Goal: Register for event/course

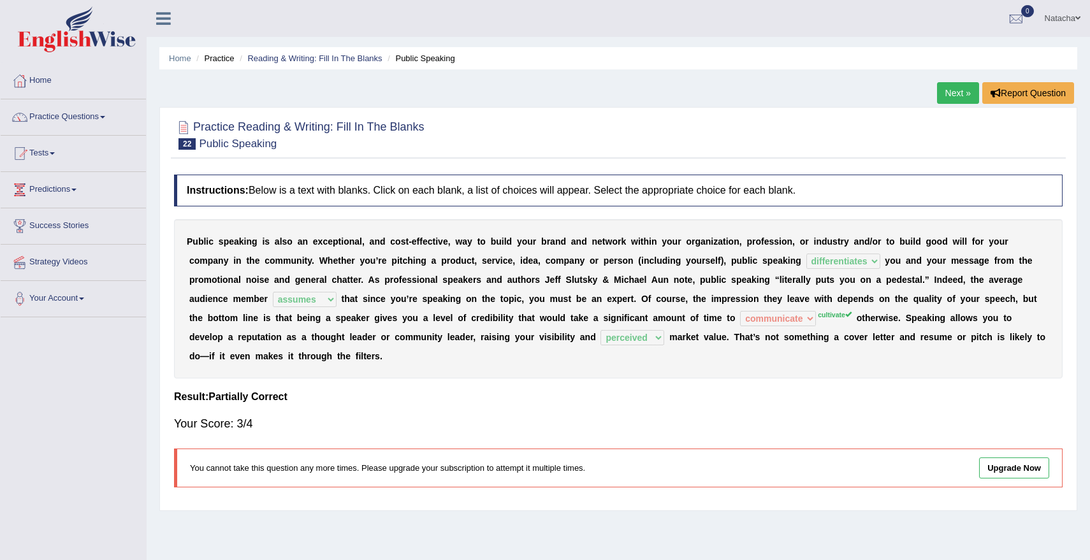
select select "differentiates"
select select "assumes"
select select "communicate"
select select "perceived"
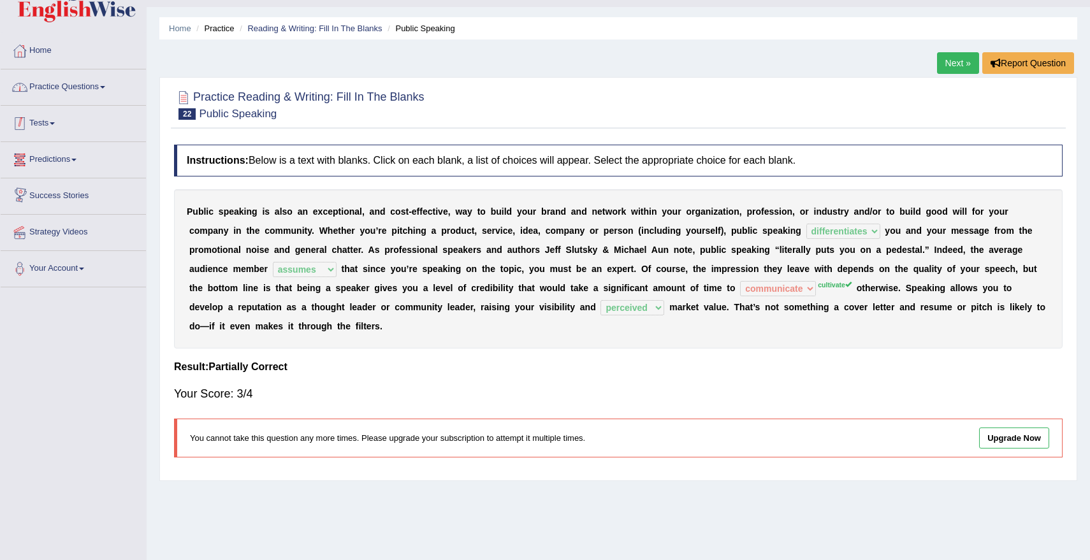
click at [85, 88] on link "Practice Questions" at bounding box center [73, 85] width 145 height 32
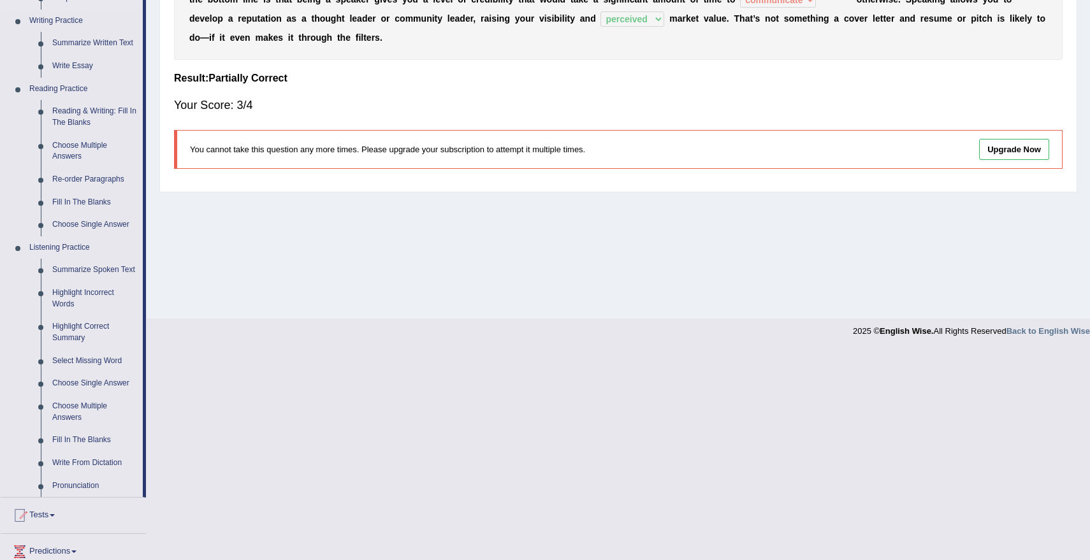
scroll to position [450, 0]
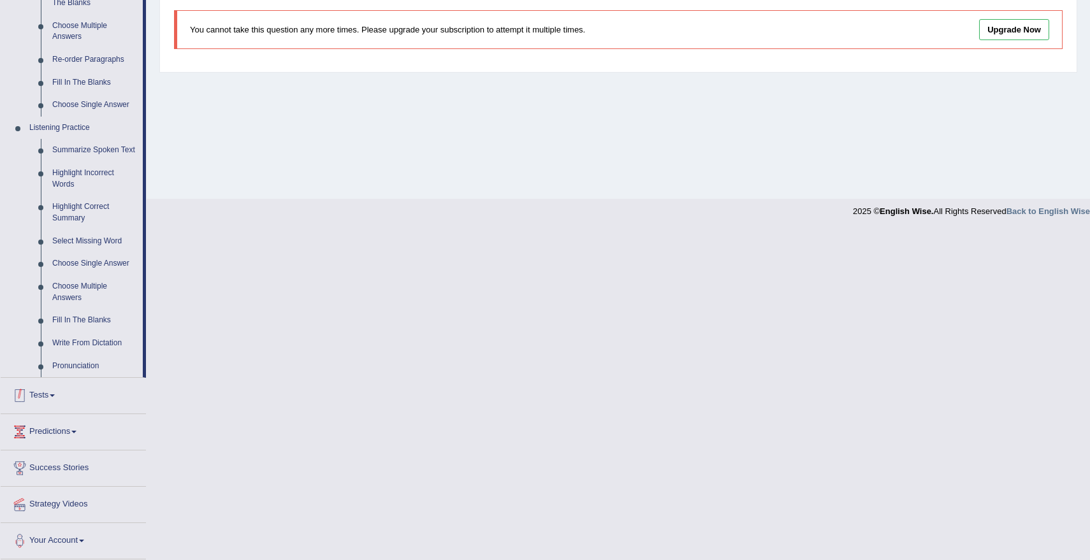
click at [58, 398] on link "Tests" at bounding box center [73, 394] width 145 height 32
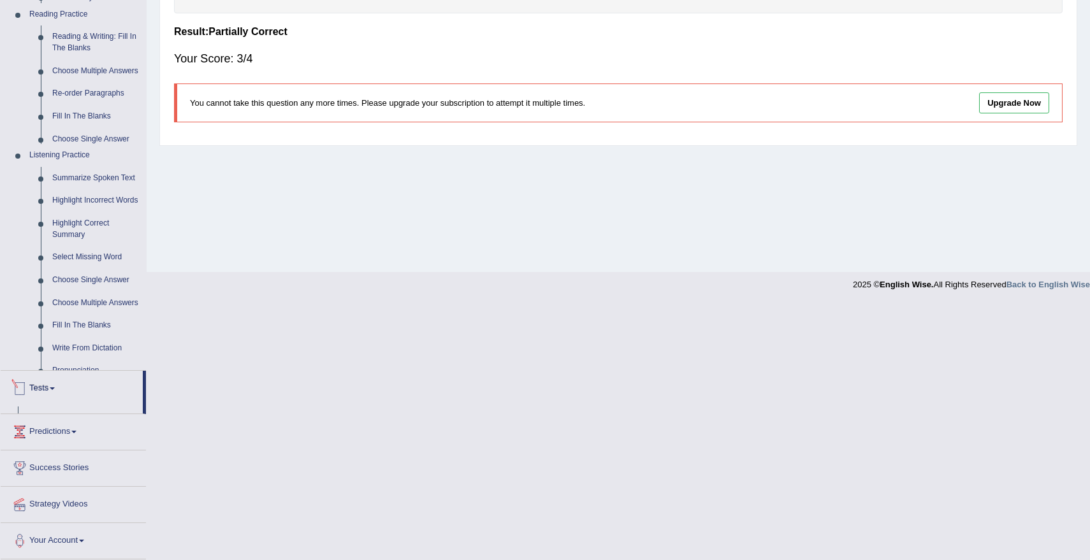
scroll to position [109, 0]
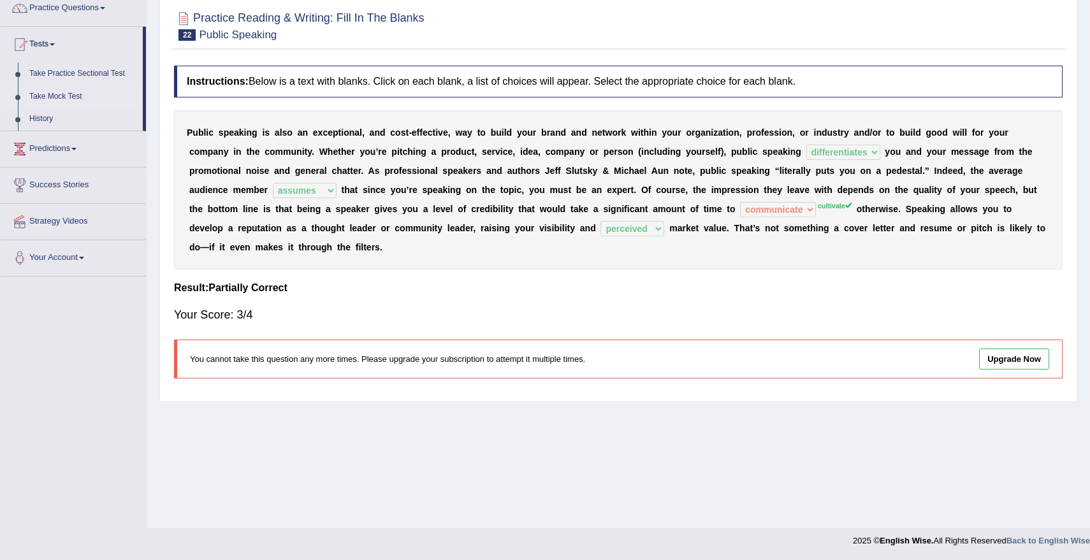
click at [54, 99] on link "Take Mock Test" at bounding box center [83, 96] width 119 height 23
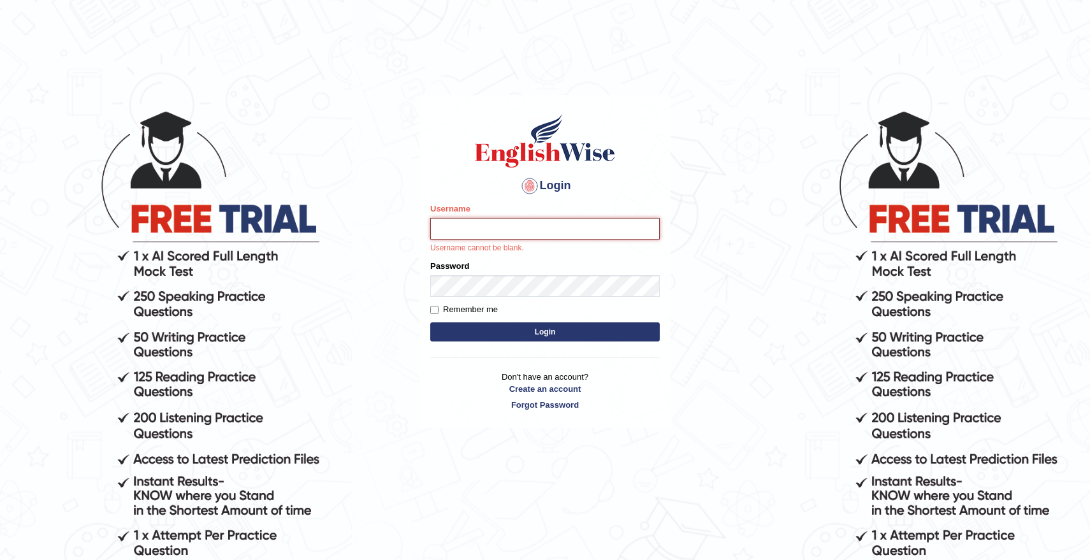
type input "natachacrh"
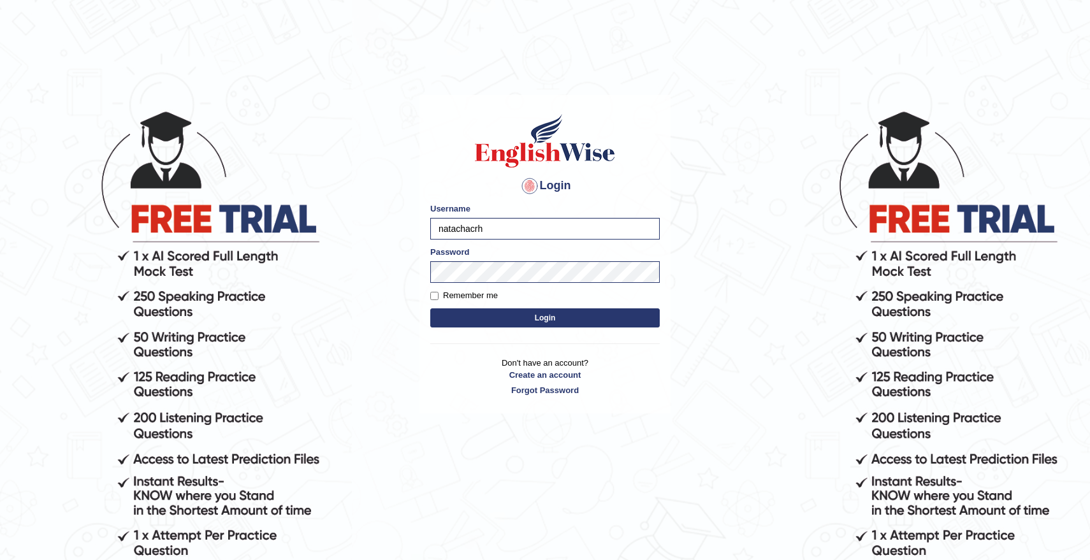
click at [562, 318] on button "Login" at bounding box center [544, 317] width 229 height 19
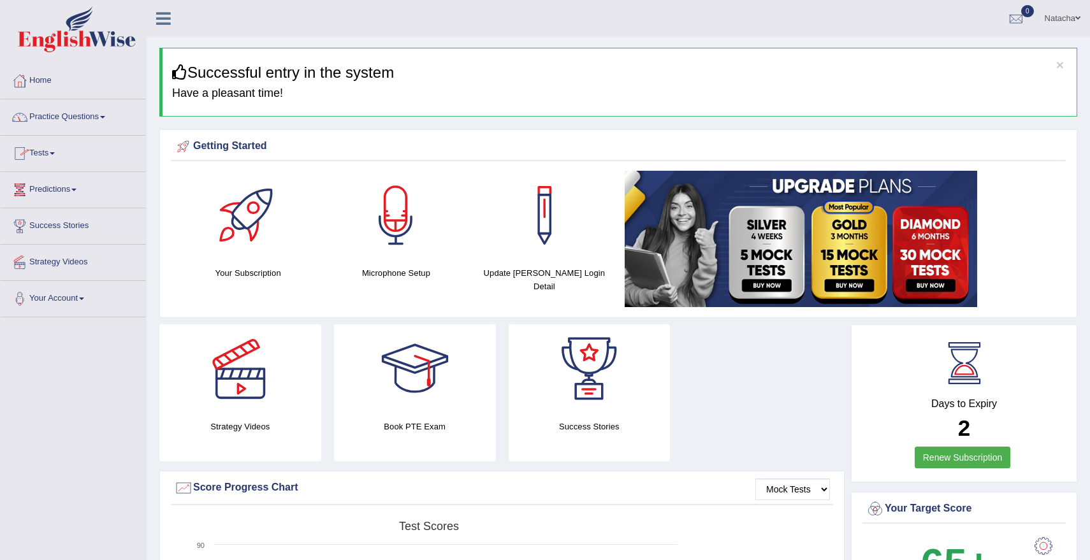
click at [94, 119] on link "Practice Questions" at bounding box center [73, 115] width 145 height 32
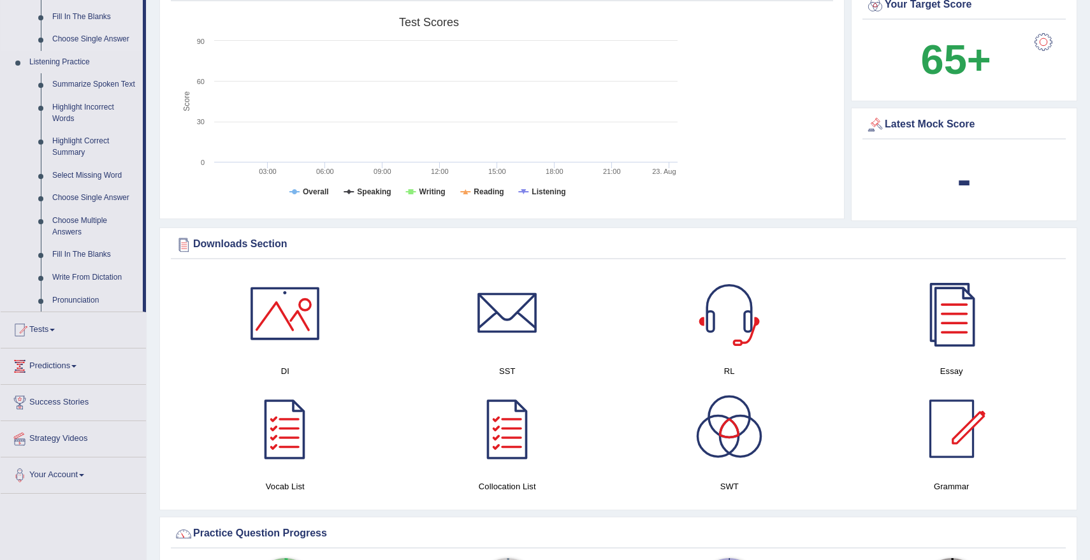
scroll to position [536, 0]
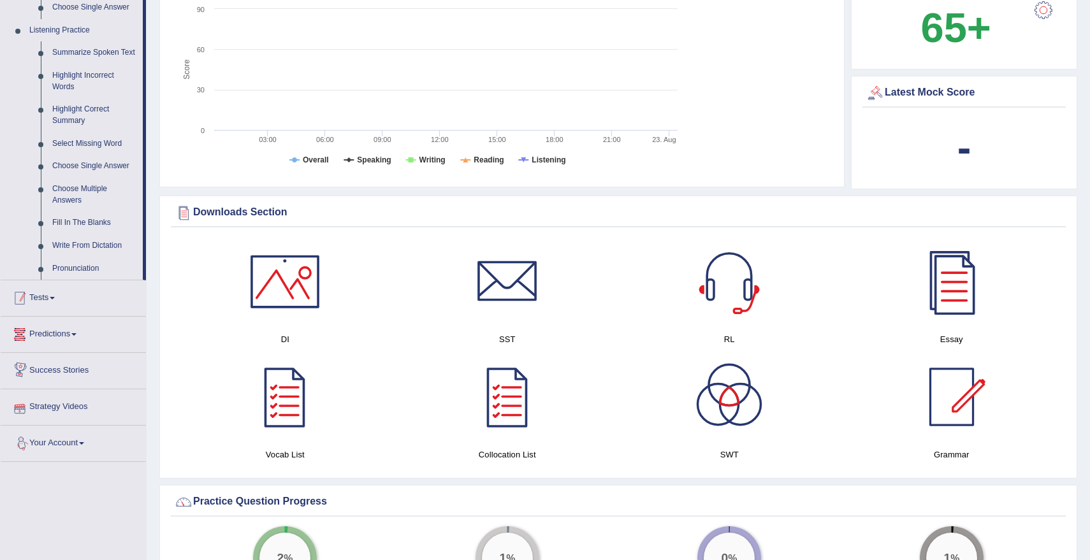
click at [52, 312] on link "Tests" at bounding box center [73, 296] width 145 height 32
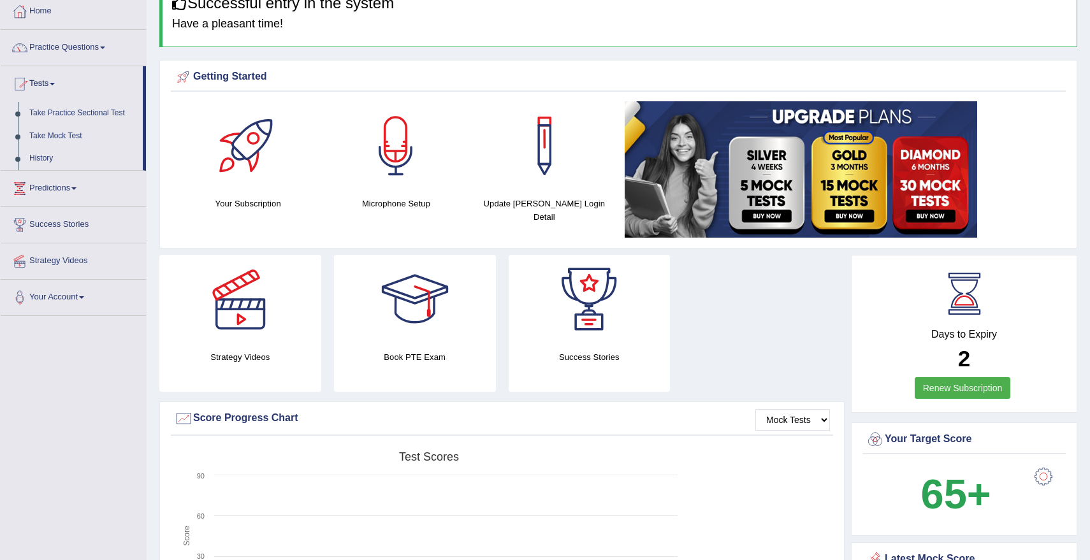
scroll to position [69, 0]
click at [60, 136] on link "Take Mock Test" at bounding box center [83, 137] width 119 height 23
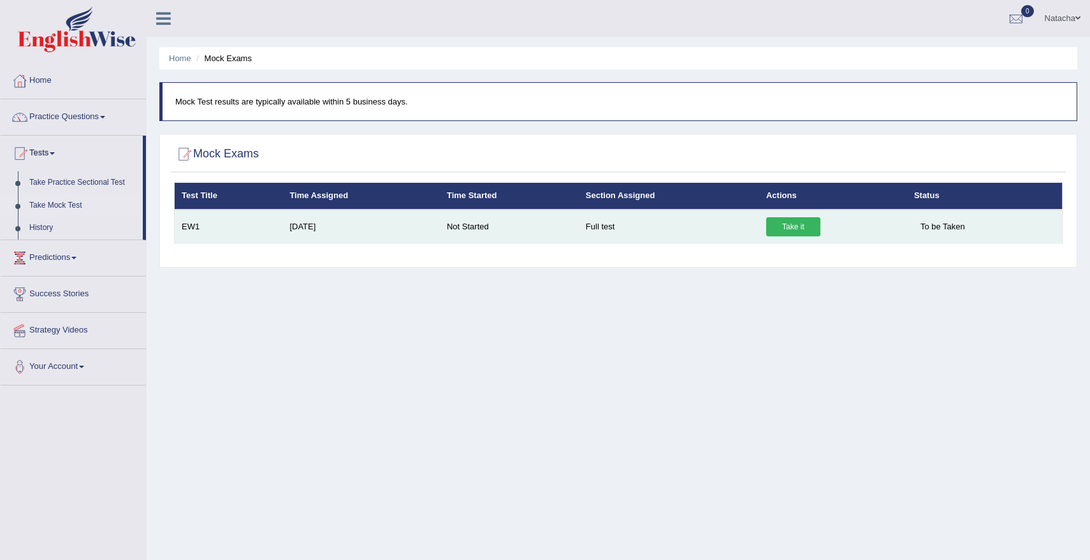
click at [775, 229] on link "Take it" at bounding box center [793, 226] width 54 height 19
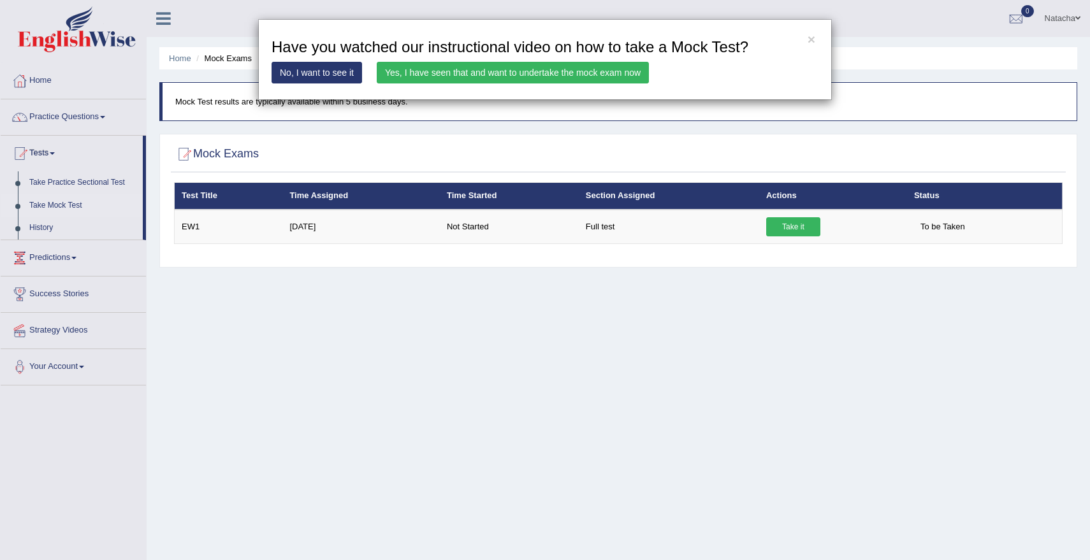
click at [607, 75] on link "Yes, I have seen that and want to undertake the mock exam now" at bounding box center [513, 73] width 272 height 22
